Goal: Task Accomplishment & Management: Manage account settings

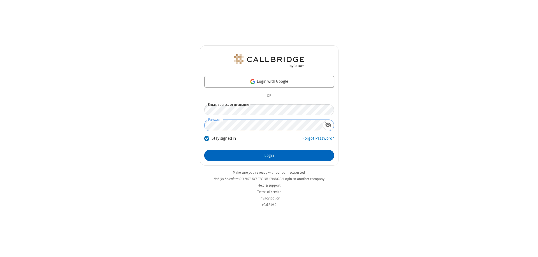
click at [269, 155] on button "Login" at bounding box center [269, 155] width 130 height 11
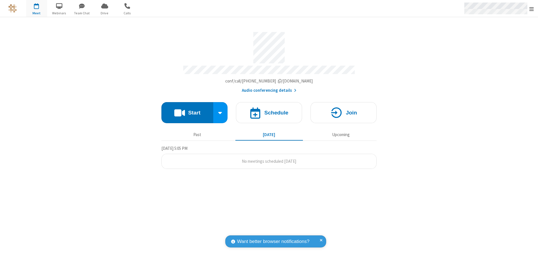
click at [532, 9] on span "Open menu" at bounding box center [531, 9] width 4 height 6
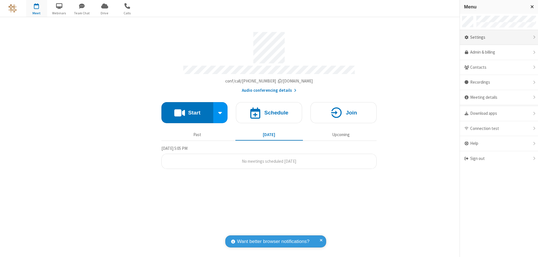
click at [499, 37] on div "Settings" at bounding box center [499, 37] width 78 height 15
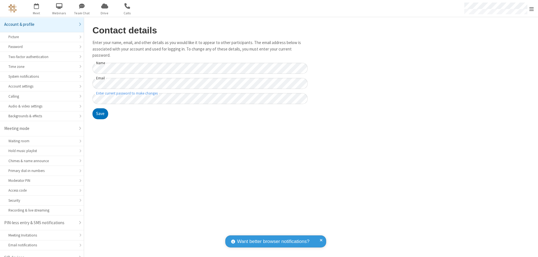
scroll to position [8, 0]
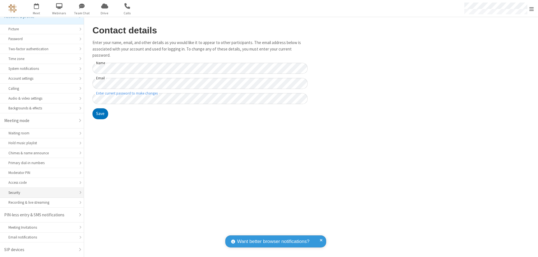
click at [40, 192] on div "Security" at bounding box center [41, 192] width 67 height 5
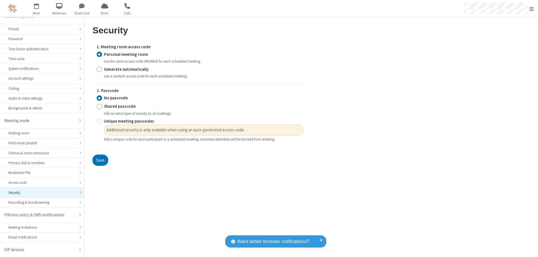
click at [99, 69] on input "Generate automatically" at bounding box center [99, 69] width 5 height 6
radio input "true"
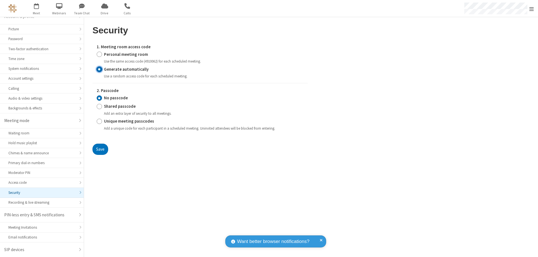
click at [99, 121] on input "Unique meeting passcodes" at bounding box center [99, 121] width 5 height 6
radio input "true"
click at [100, 149] on button "Save" at bounding box center [100, 148] width 16 height 11
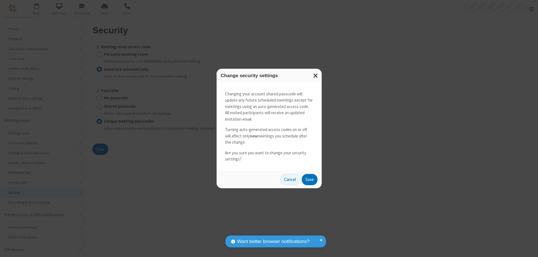
click at [309, 179] on button "Save" at bounding box center [310, 179] width 16 height 11
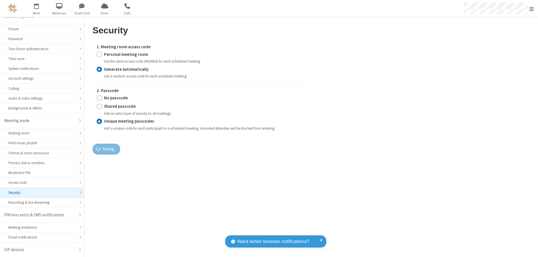
click at [532, 9] on span "Open menu" at bounding box center [531, 9] width 4 height 6
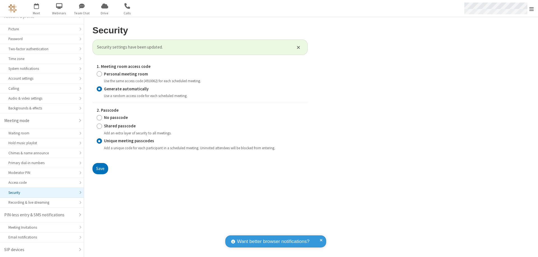
click at [36, 8] on span "button" at bounding box center [36, 6] width 21 height 10
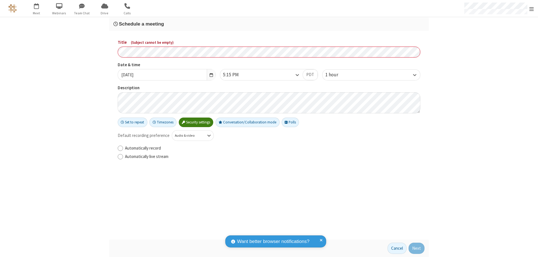
click at [269, 24] on h3 "Schedule a meeting" at bounding box center [268, 23] width 311 height 5
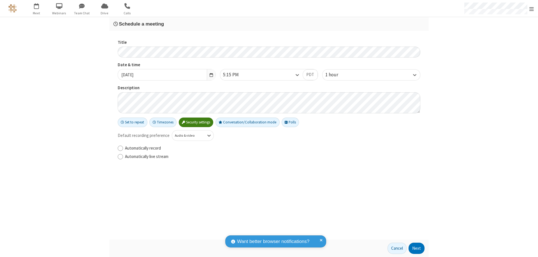
click at [417, 248] on button "Next" at bounding box center [417, 247] width 16 height 11
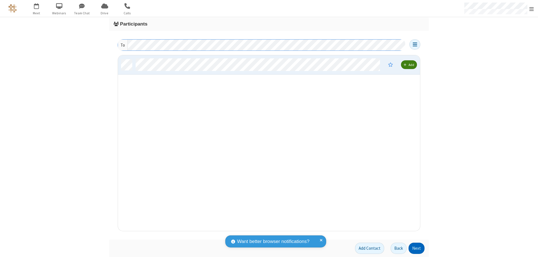
click at [417, 248] on button "Next" at bounding box center [417, 247] width 16 height 11
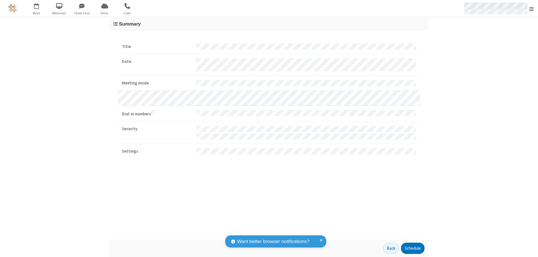
click at [532, 9] on span "Open menu" at bounding box center [531, 9] width 4 height 6
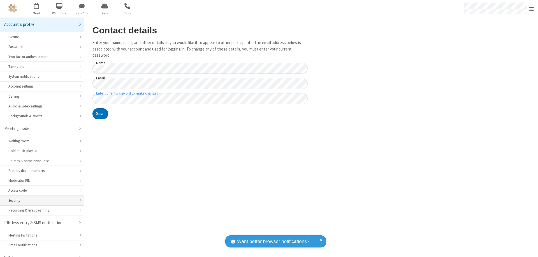
click at [40, 198] on div "Security" at bounding box center [41, 200] width 67 height 5
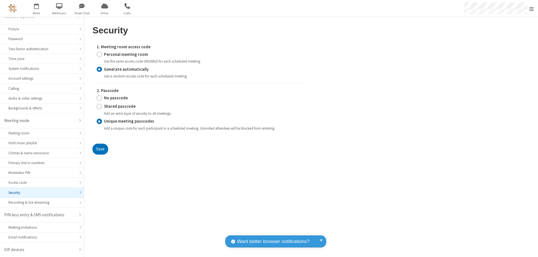
click at [99, 54] on input "Personal meeting room" at bounding box center [99, 54] width 5 height 6
radio input "true"
click at [99, 98] on input "No passcode" at bounding box center [99, 98] width 5 height 6
click at [100, 155] on button "Save" at bounding box center [100, 148] width 16 height 11
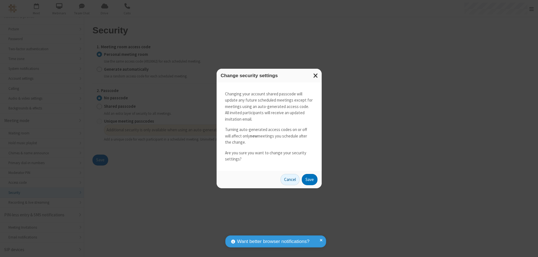
click at [309, 179] on button "Save" at bounding box center [310, 179] width 16 height 11
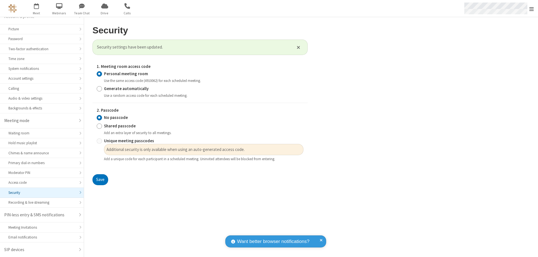
click at [532, 8] on span "Open menu" at bounding box center [531, 9] width 4 height 6
